Goal: Find specific page/section: Find specific page/section

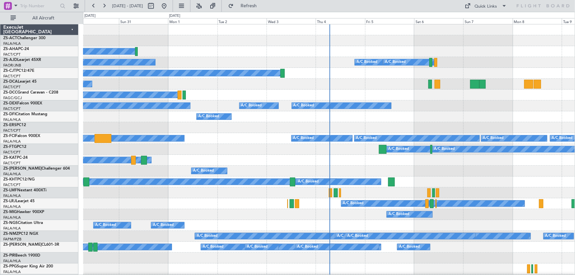
click at [427, 170] on div "A/C Booked" at bounding box center [329, 171] width 492 height 11
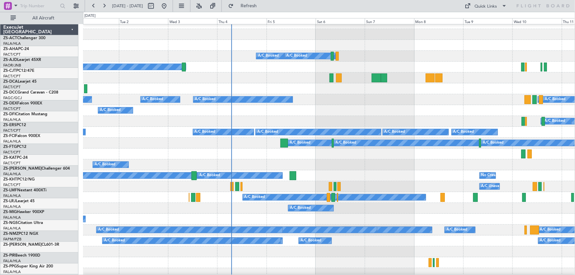
click at [326, 96] on div "A/C Booked A/C Booked A/C Booked A/C Booked A/C Booked A/C Booked" at bounding box center [329, 99] width 492 height 11
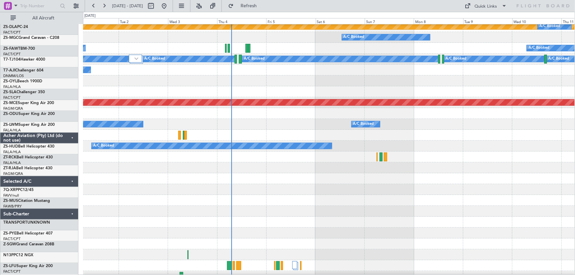
scroll to position [299, 0]
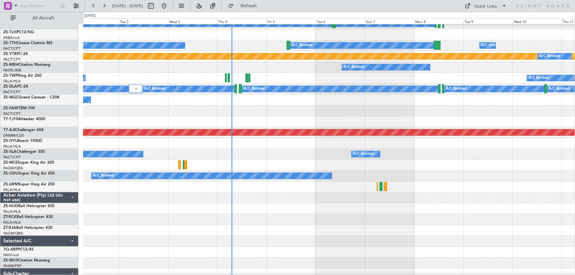
click at [346, 219] on div at bounding box center [329, 219] width 492 height 11
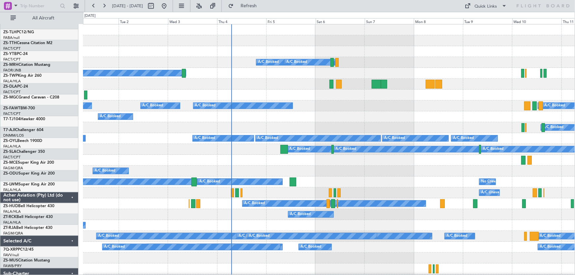
scroll to position [0, 0]
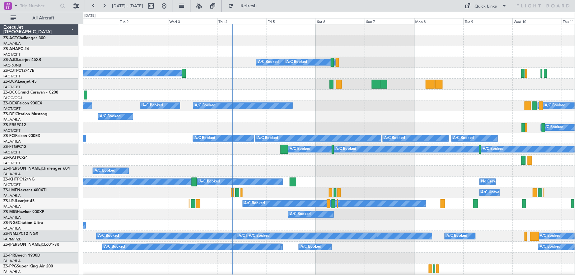
click at [399, 175] on div "A/C Booked A/C Booked" at bounding box center [329, 171] width 492 height 11
click at [156, 8] on button at bounding box center [151, 6] width 11 height 11
select select "9"
select select "2025"
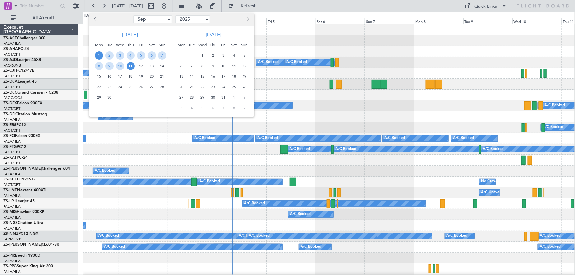
drag, startPoint x: 359, startPoint y: 184, endPoint x: 357, endPoint y: 172, distance: 13.0
click at [357, 175] on div at bounding box center [287, 137] width 575 height 275
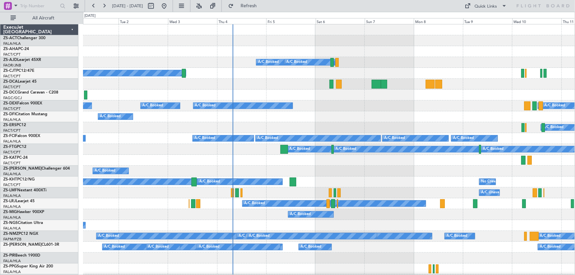
click at [396, 168] on div "A/C Booked A/C Booked" at bounding box center [328, 171] width 491 height 11
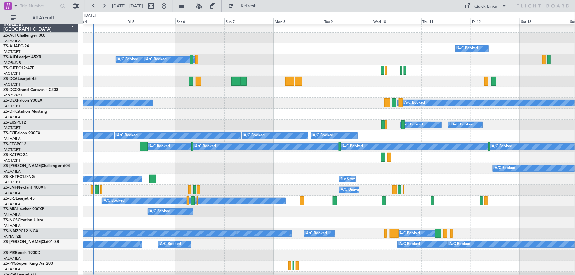
click at [249, 174] on div "No Crew A/C Unavailable A/C Booked" at bounding box center [329, 179] width 492 height 11
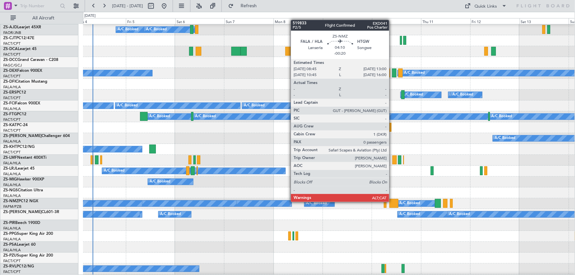
click at [392, 201] on div at bounding box center [393, 203] width 9 height 9
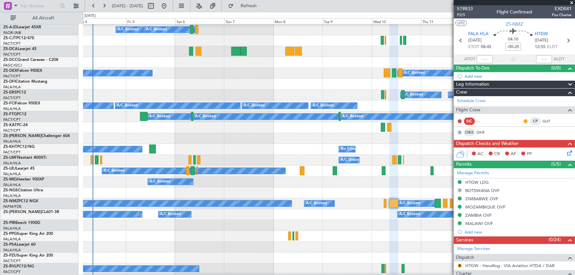
click at [571, 2] on span at bounding box center [571, 3] width 7 height 6
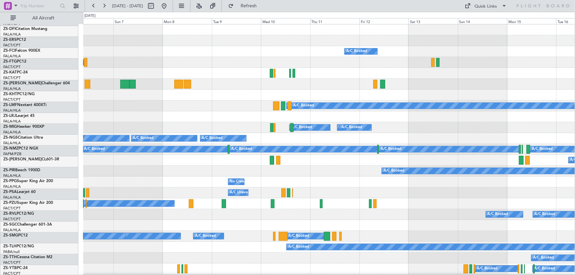
scroll to position [0, 0]
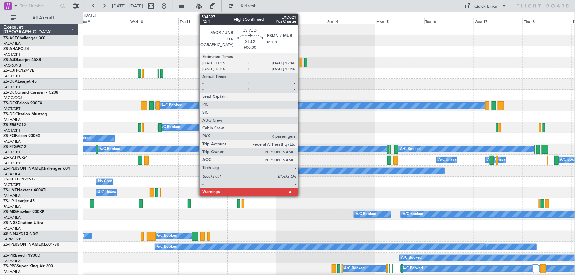
click at [301, 61] on div at bounding box center [300, 62] width 3 height 9
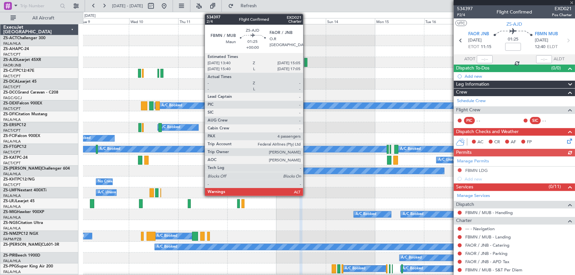
click at [306, 62] on div at bounding box center [305, 62] width 3 height 9
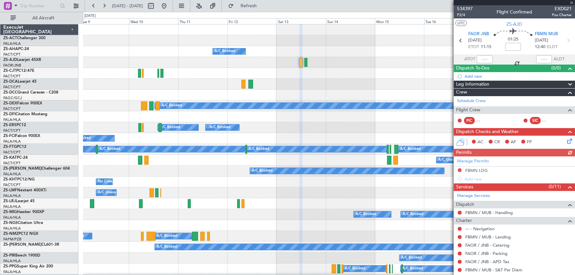
click at [306, 62] on div at bounding box center [305, 62] width 3 height 9
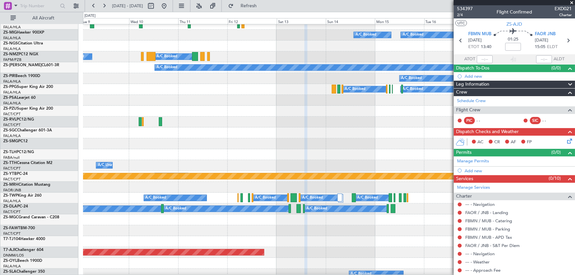
scroll to position [209, 0]
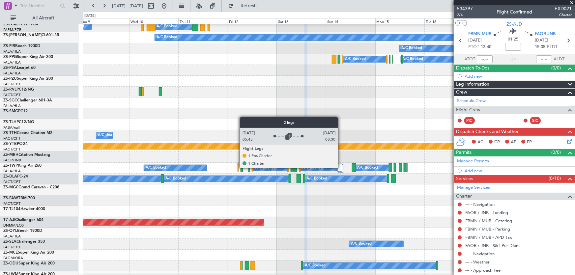
click at [341, 168] on div at bounding box center [339, 168] width 5 height 8
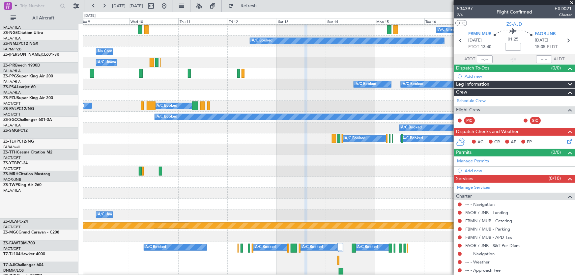
scroll to position [100, 0]
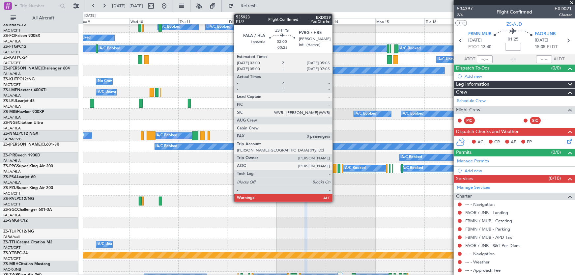
click at [335, 167] on div at bounding box center [334, 168] width 4 height 9
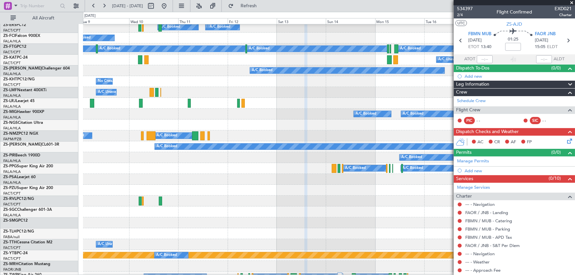
click at [393, 186] on div at bounding box center [329, 190] width 492 height 11
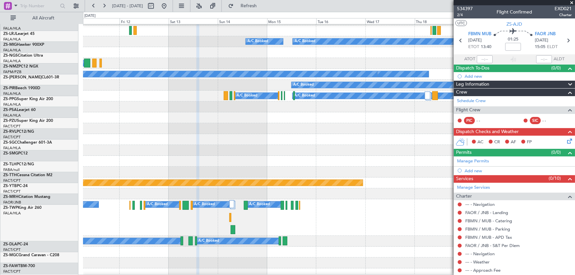
scroll to position [174, 0]
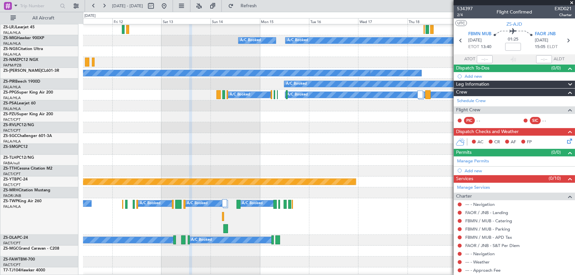
click at [275, 163] on div "A/C Booked" at bounding box center [329, 160] width 492 height 11
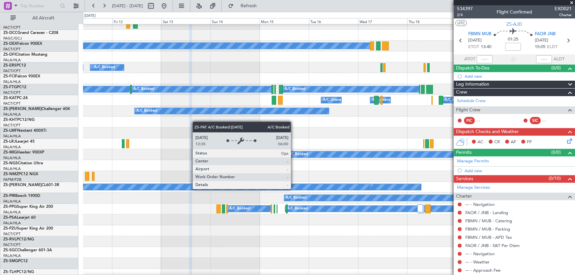
scroll to position [90, 0]
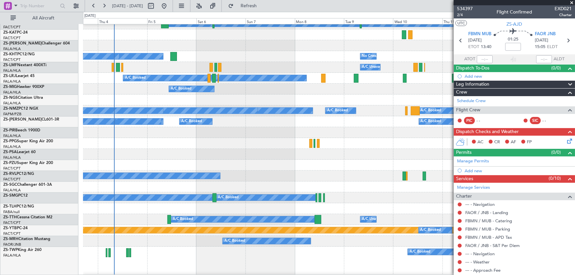
click at [565, 121] on fb-app "[DATE] - [DATE] Refresh Quick Links All Aircraft A/C Booked A/C Booked A/C Book…" at bounding box center [287, 140] width 575 height 270
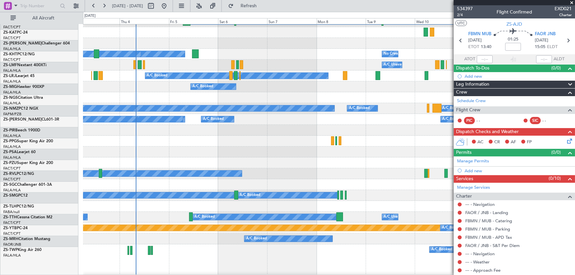
scroll to position [128, 0]
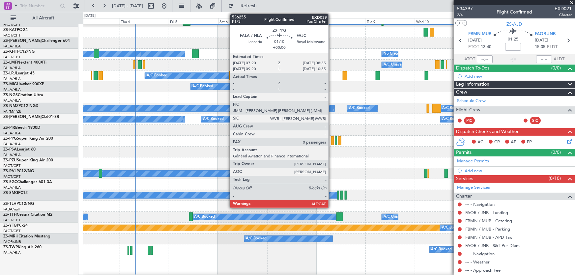
click at [331, 137] on div at bounding box center [332, 140] width 3 height 9
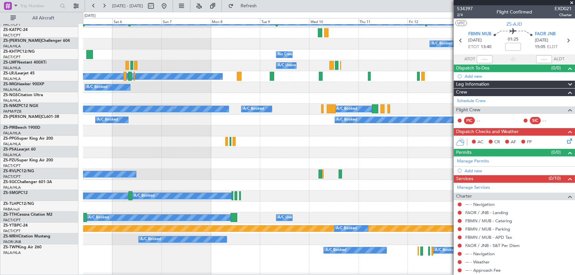
scroll to position [127, 0]
click at [276, 169] on div "A/C Booked" at bounding box center [329, 174] width 492 height 11
click at [573, 2] on span at bounding box center [571, 3] width 7 height 6
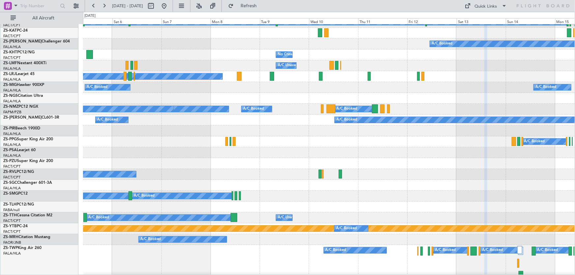
type input "0"
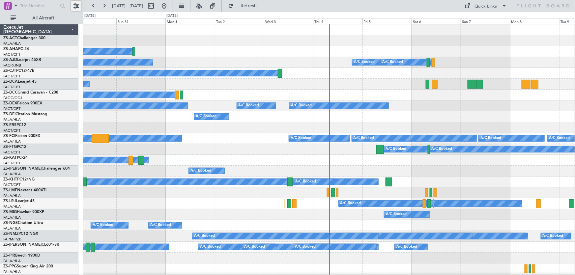
click at [73, 7] on button at bounding box center [76, 6] width 11 height 11
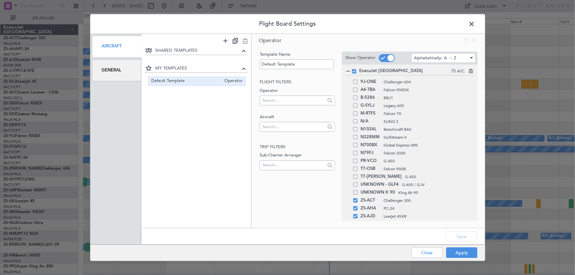
drag, startPoint x: 474, startPoint y: 24, endPoint x: 211, endPoint y: 11, distance: 262.8
click at [475, 24] on span at bounding box center [475, 25] width 0 height 13
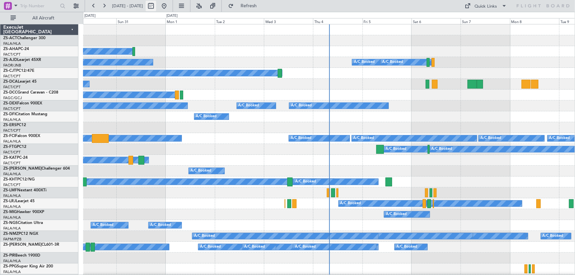
click at [156, 6] on button at bounding box center [151, 6] width 11 height 11
select select "8"
select select "2025"
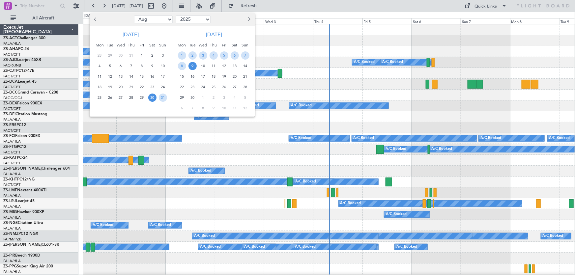
click at [248, 16] on button "Next month" at bounding box center [248, 19] width 7 height 11
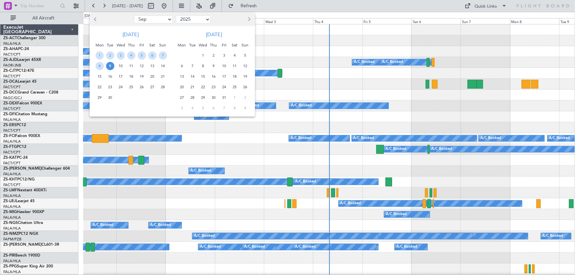
click at [180, 75] on span "13" at bounding box center [182, 76] width 8 height 8
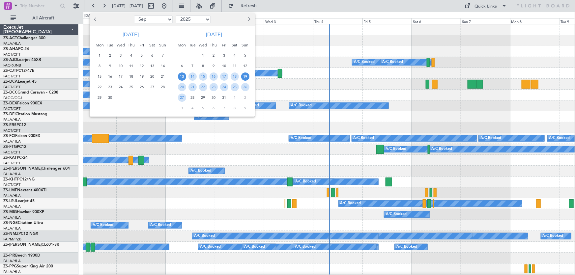
click at [246, 79] on span "19" at bounding box center [245, 76] width 8 height 8
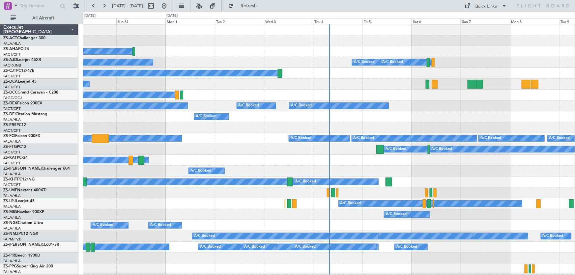
select select "10"
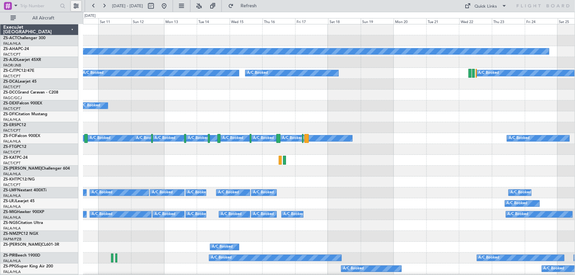
click at [75, 3] on button at bounding box center [76, 6] width 11 height 11
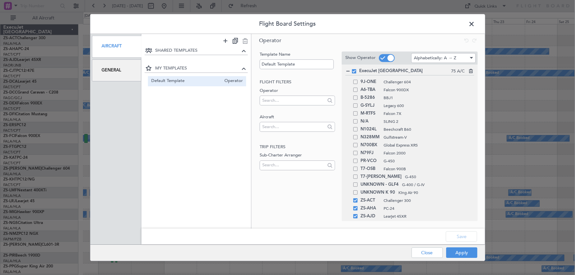
click at [132, 69] on div "General" at bounding box center [117, 70] width 50 height 22
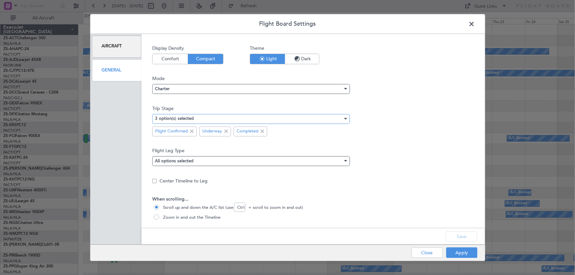
click at [228, 115] on div "3 option(s) selected" at bounding box center [249, 119] width 188 height 10
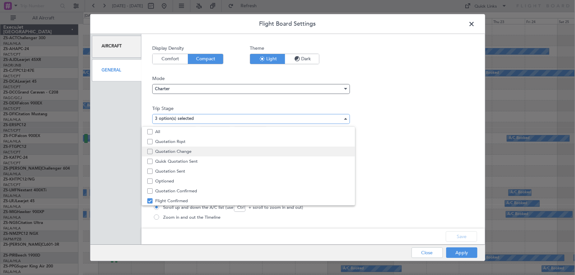
scroll to position [20, 0]
click at [199, 151] on span "Quotation Sent" at bounding box center [252, 151] width 194 height 10
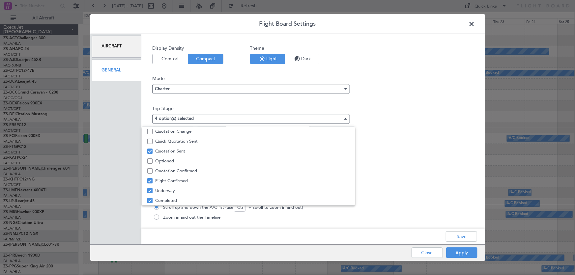
click at [468, 236] on div at bounding box center [287, 137] width 575 height 275
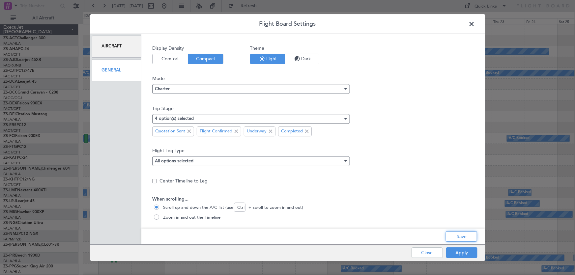
click at [468, 236] on button "Save" at bounding box center [461, 236] width 31 height 11
click at [465, 254] on button "Apply" at bounding box center [461, 252] width 31 height 11
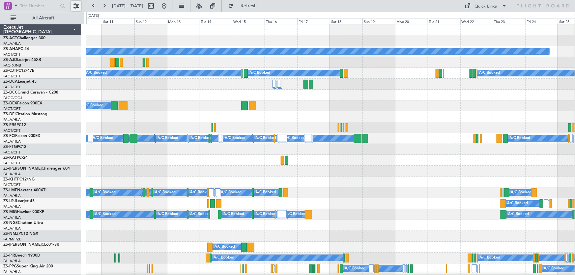
click at [73, 9] on button at bounding box center [76, 6] width 11 height 11
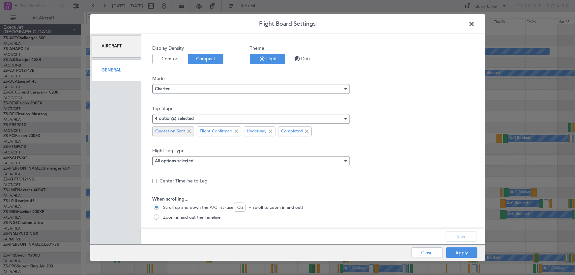
click at [189, 132] on span at bounding box center [189, 131] width 8 height 8
click at [462, 234] on button "Save" at bounding box center [461, 236] width 31 height 11
click at [462, 253] on button "Apply" at bounding box center [461, 252] width 31 height 11
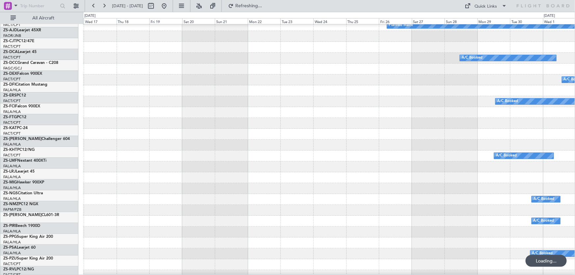
scroll to position [23, 0]
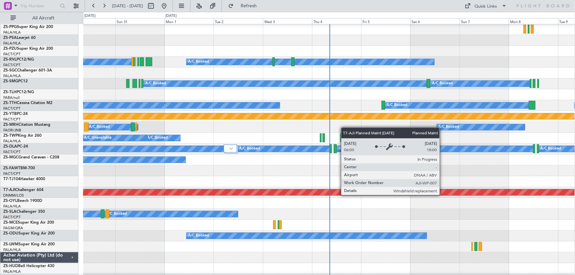
scroll to position [299, 0]
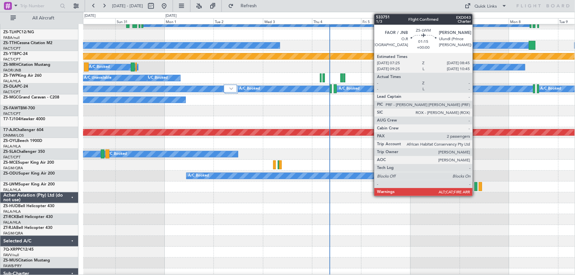
click at [475, 188] on div at bounding box center [475, 186] width 3 height 9
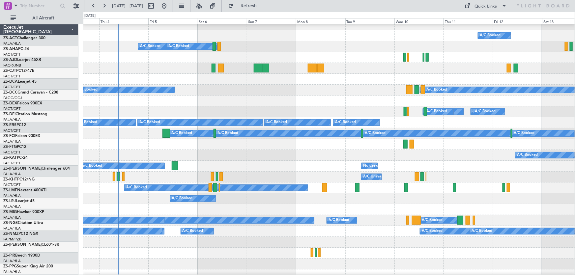
scroll to position [17, 0]
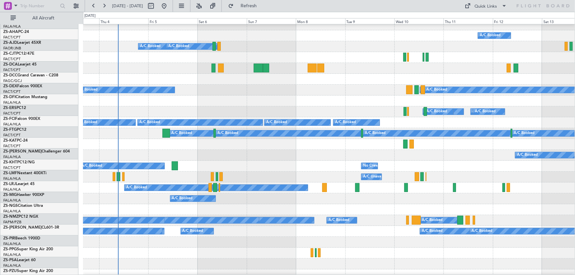
click at [217, 166] on div "No Crew A/C Unavailable A/C Booked" at bounding box center [329, 166] width 492 height 11
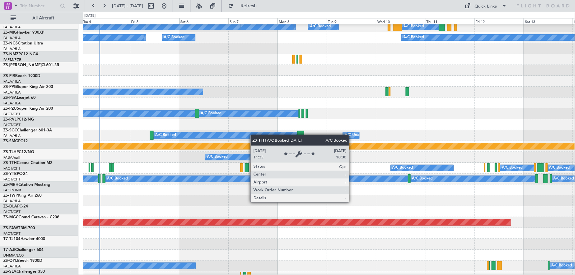
scroll to position [209, 0]
